Goal: Information Seeking & Learning: Learn about a topic

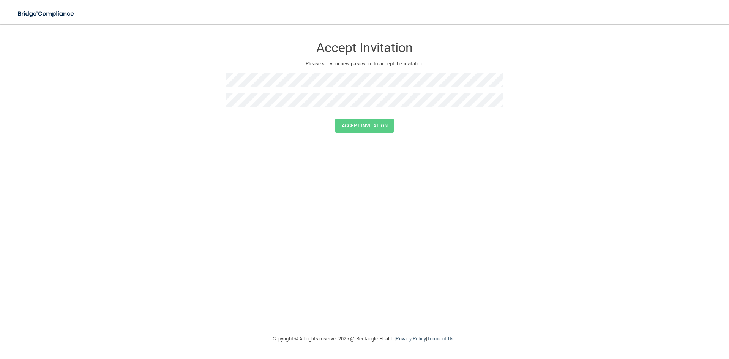
click at [546, 52] on form "Accept Invitation Please set your new password to accept the invitation Accept …" at bounding box center [364, 87] width 698 height 110
click at [41, 12] on img at bounding box center [46, 14] width 70 height 16
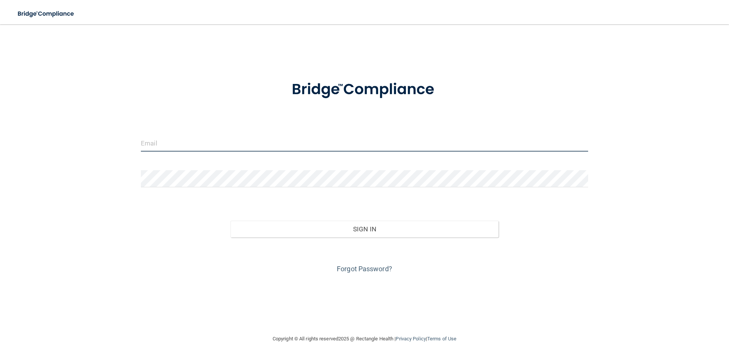
click at [203, 145] on input "email" at bounding box center [364, 142] width 447 height 17
type input "[PERSON_NAME][EMAIL_ADDRESS][PERSON_NAME][DOMAIN_NAME]"
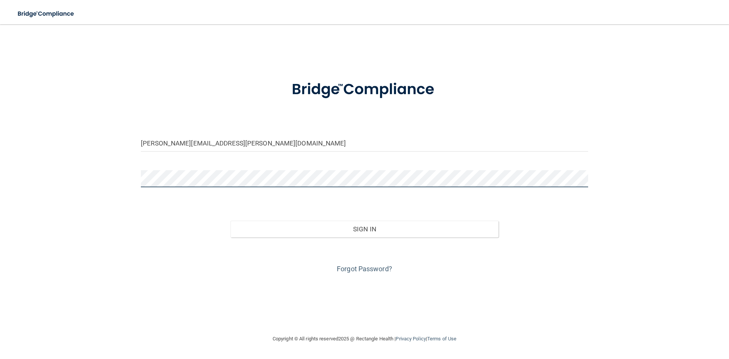
click at [230, 220] on button "Sign In" at bounding box center [364, 228] width 268 height 17
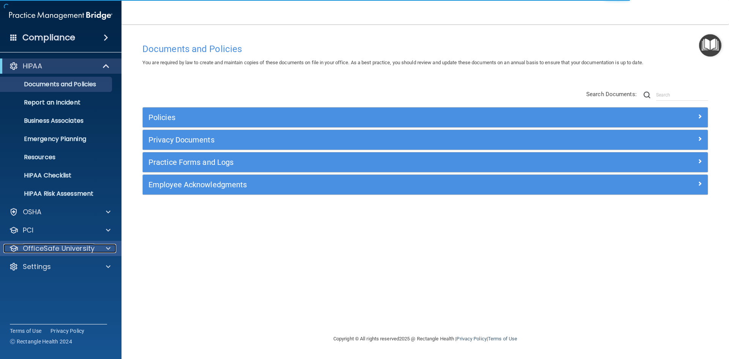
click at [65, 245] on p "OfficeSafe University" at bounding box center [59, 248] width 72 height 9
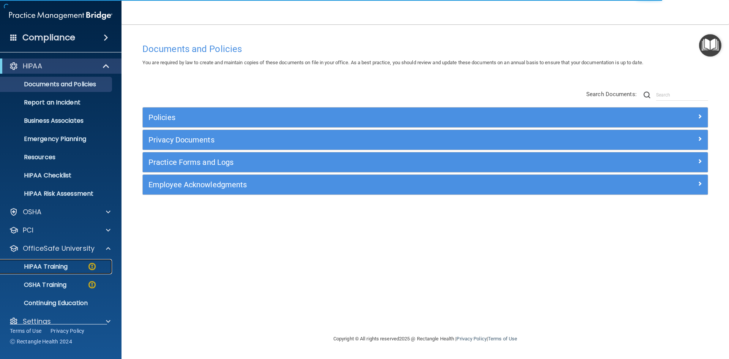
click at [60, 264] on p "HIPAA Training" at bounding box center [36, 267] width 63 height 8
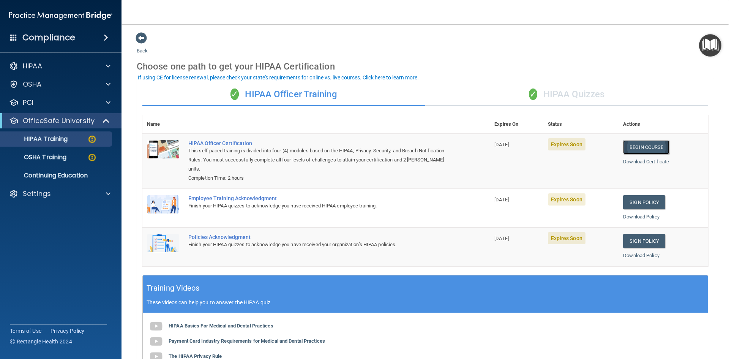
click at [631, 146] on link "Begin Course" at bounding box center [646, 147] width 46 height 14
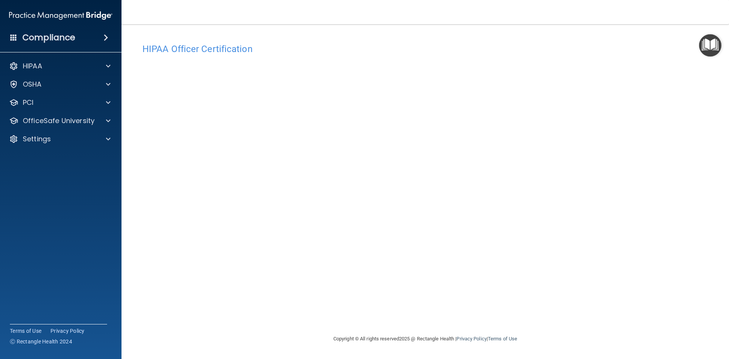
click at [553, 331] on div "Copyright © All rights reserved 2025 @ Rectangle Health | Privacy Policy | Term…" at bounding box center [425, 338] width 277 height 24
